Goal: Find specific page/section: Find specific page/section

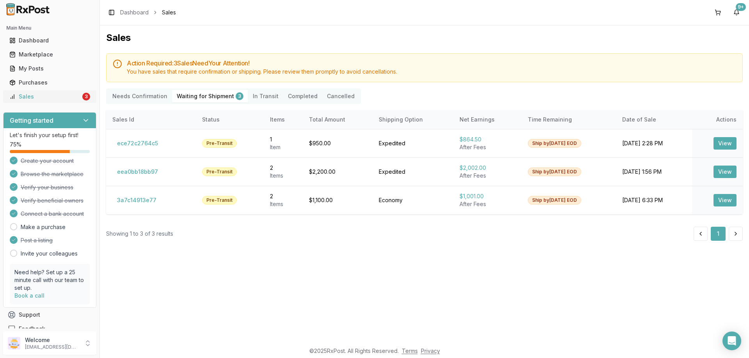
click at [44, 96] on div "Sales" at bounding box center [44, 97] width 71 height 8
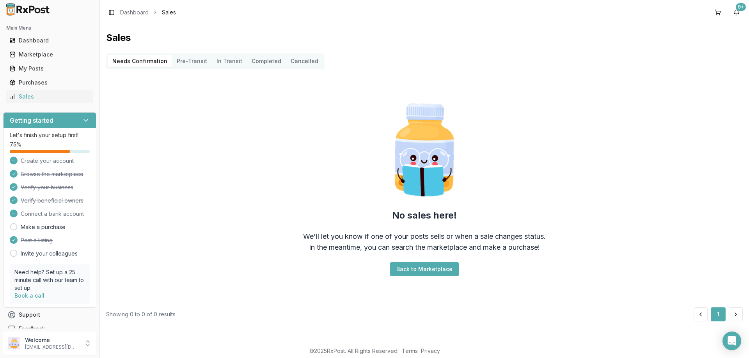
click at [219, 65] on Transit "In Transit" at bounding box center [229, 61] width 35 height 12
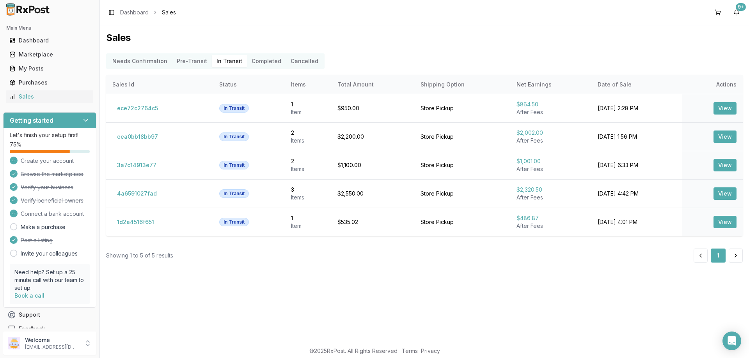
click at [219, 62] on Transit "In Transit" at bounding box center [229, 61] width 35 height 12
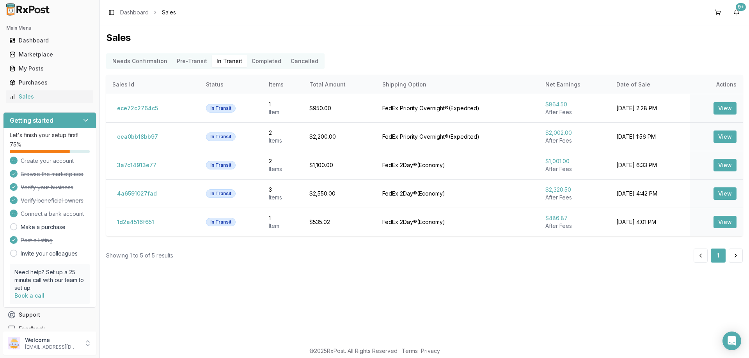
click at [262, 60] on button "Completed" at bounding box center [266, 61] width 39 height 12
